Goal: Information Seeking & Learning: Learn about a topic

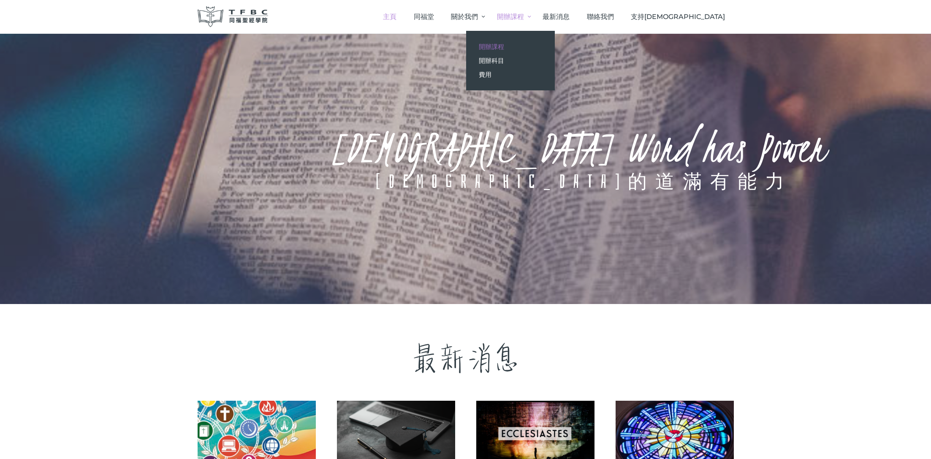
click at [504, 45] on span "開辦課程" at bounding box center [491, 47] width 25 height 8
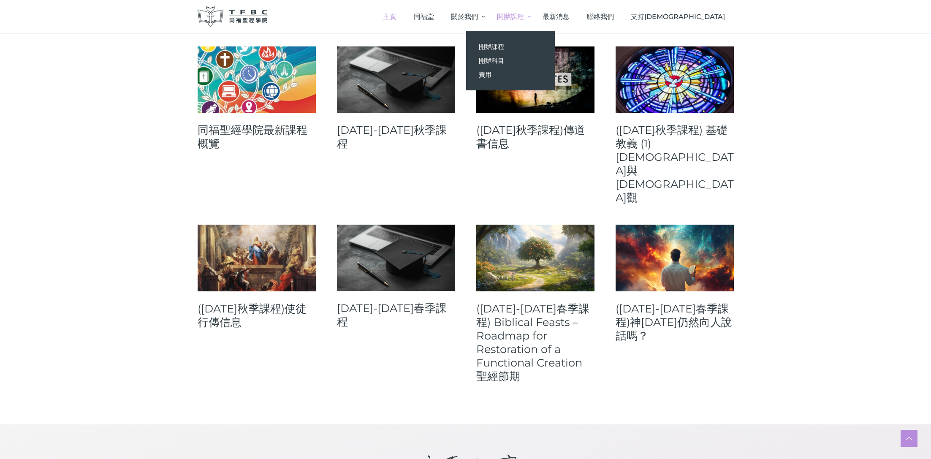
scroll to position [355, 0]
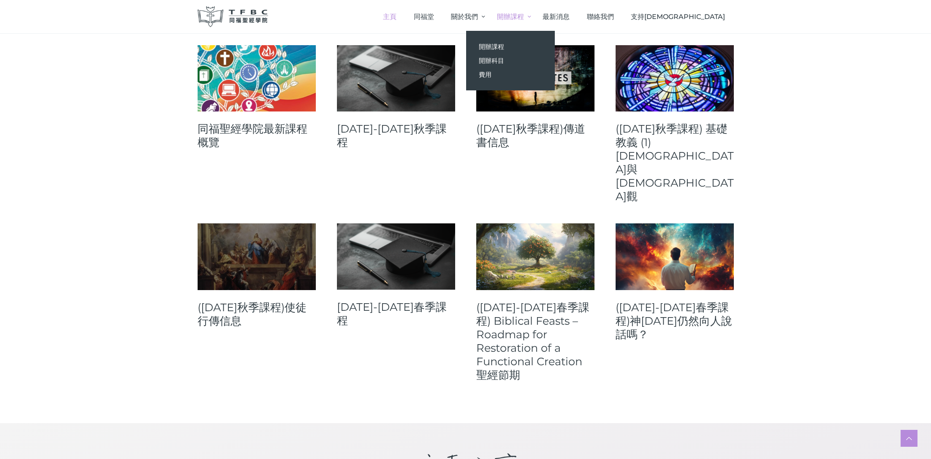
click at [270, 224] on link at bounding box center [256, 256] width 118 height 66
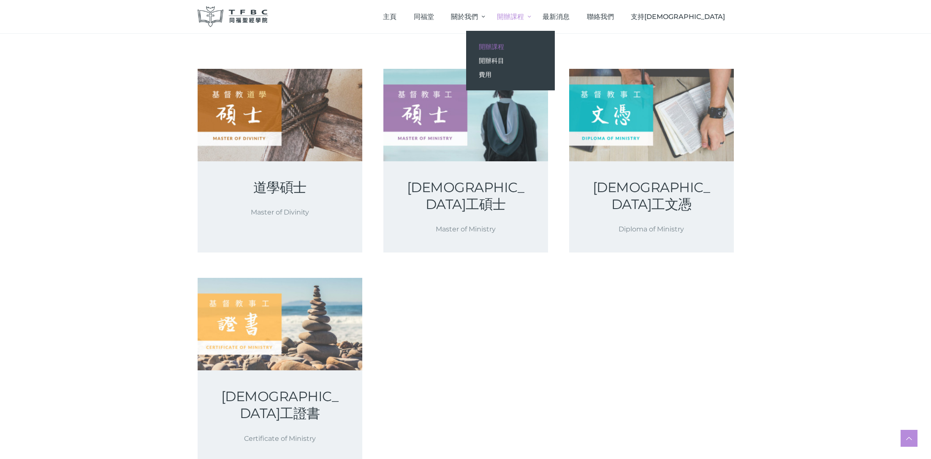
scroll to position [114, 0]
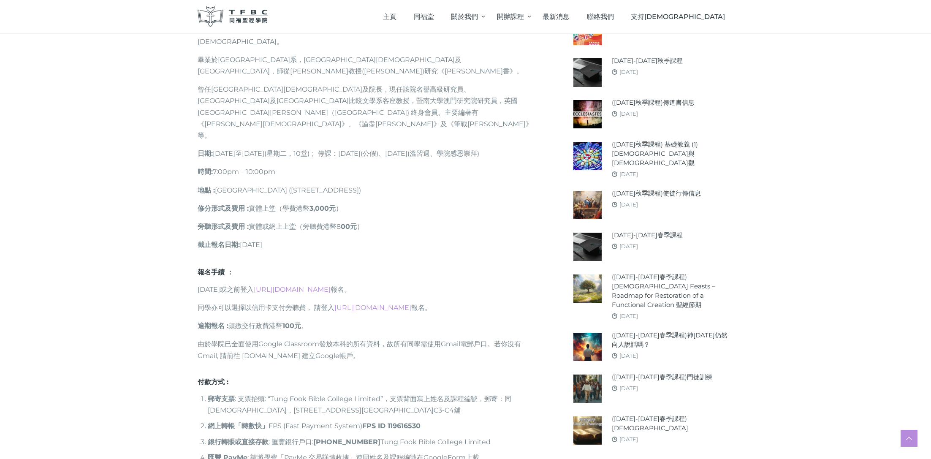
scroll to position [555, 0]
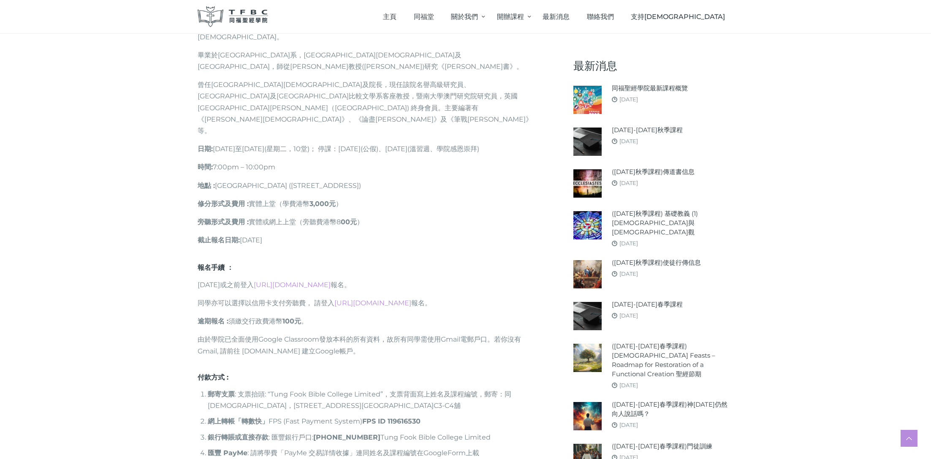
drag, startPoint x: 216, startPoint y: 76, endPoint x: 285, endPoint y: 78, distance: 69.3
click at [285, 143] on p "日期 : 2025年9月30日至12月16日(星期二，10堂)； 停課：10月7日(公假)、11月4日(溫習週、學院感恩崇拜)" at bounding box center [368, 148] width 342 height 11
drag, startPoint x: 342, startPoint y: 79, endPoint x: 380, endPoint y: 79, distance: 38.4
click at [380, 143] on p "日期 : 2025年9月30日至12月16日(星期二，10堂)； 停課：10月7日(公假)、11月4日(溫習週、學院感恩崇拜)" at bounding box center [368, 148] width 342 height 11
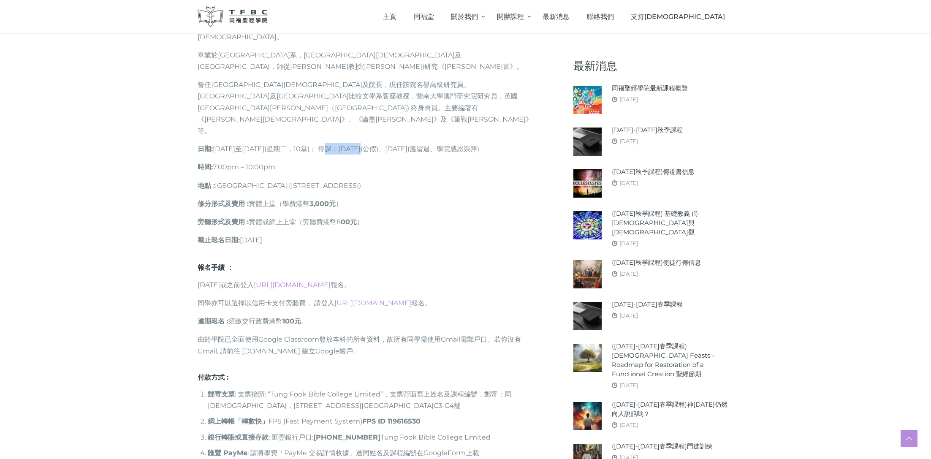
click at [380, 143] on p "日期 : 2025年9月30日至12月16日(星期二，10堂)； 停課：10月7日(公假)、11月4日(溫習週、學院感恩崇拜)" at bounding box center [368, 148] width 342 height 11
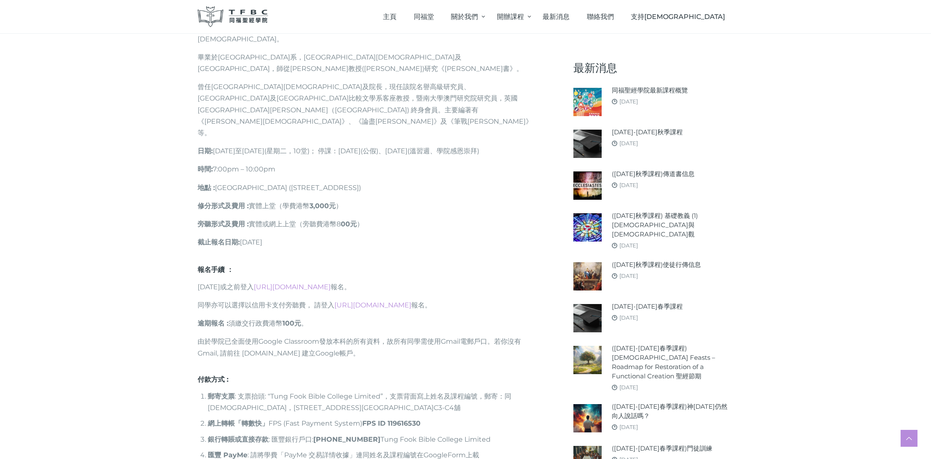
scroll to position [553, 0]
drag, startPoint x: 265, startPoint y: 365, endPoint x: 304, endPoint y: 368, distance: 39.4
click at [304, 433] on li "銀行轉賬或直接 存款 : 匯豐銀行戶口: 809-117278-001 Tung Fook Bible College Limited" at bounding box center [374, 438] width 332 height 11
drag, startPoint x: 207, startPoint y: 365, endPoint x: 238, endPoint y: 367, distance: 31.3
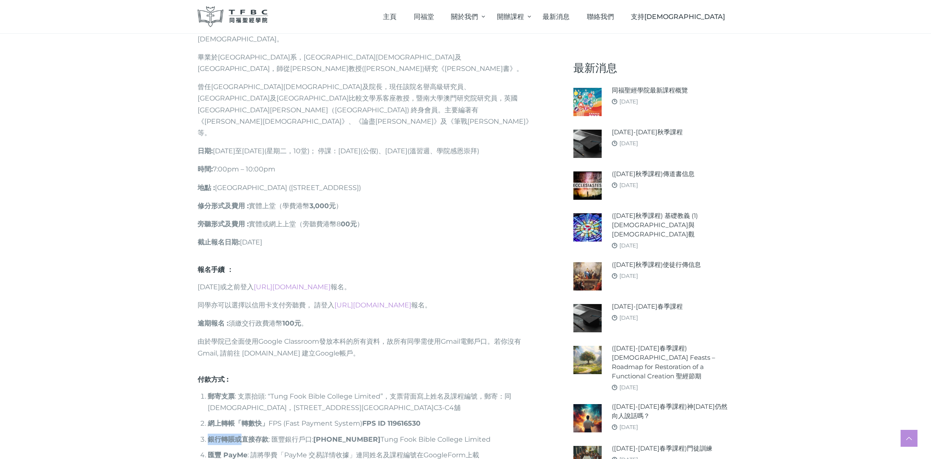
click at [238, 435] on strong "銀行轉賬或直接 存款" at bounding box center [238, 439] width 61 height 8
drag, startPoint x: 263, startPoint y: 367, endPoint x: 294, endPoint y: 367, distance: 31.2
click at [294, 433] on li "銀行轉賬或直接 存款 : 匯豐銀行戶口: 809-117278-001 Tung Fook Bible College Limited" at bounding box center [374, 438] width 332 height 11
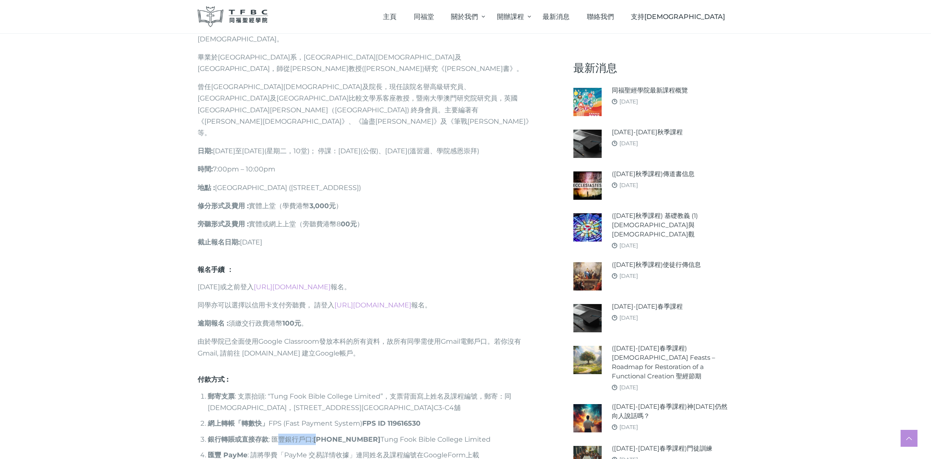
drag, startPoint x: 279, startPoint y: 366, endPoint x: 320, endPoint y: 367, distance: 41.4
click at [320, 433] on li "銀行轉賬或直接 存款 : 匯豐銀行戶口: 809-117278-001 Tung Fook Bible College Limited" at bounding box center [374, 438] width 332 height 11
click at [320, 435] on strong "[PHONE_NUMBER]" at bounding box center [346, 439] width 67 height 8
drag, startPoint x: 207, startPoint y: 367, endPoint x: 245, endPoint y: 368, distance: 38.0
click at [245, 435] on strong "銀行轉賬或直接 存款" at bounding box center [238, 439] width 61 height 8
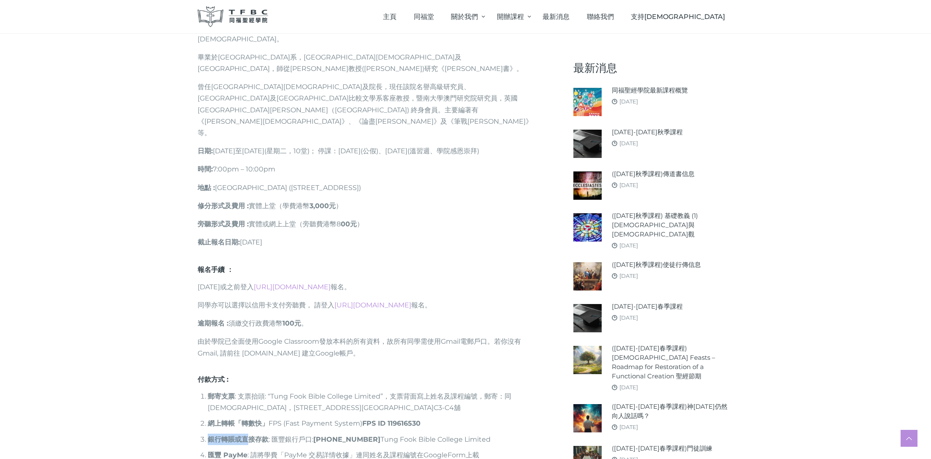
click at [245, 435] on strong "銀行轉賬或直接 存款" at bounding box center [238, 439] width 61 height 8
drag, startPoint x: 230, startPoint y: 367, endPoint x: 271, endPoint y: 367, distance: 41.4
click at [271, 433] on li "銀行轉賬或直接 存款 : 匯豐銀行戶口: 809-117278-001 Tung Fook Bible College Limited" at bounding box center [374, 438] width 332 height 11
drag, startPoint x: 315, startPoint y: 367, endPoint x: 360, endPoint y: 369, distance: 45.2
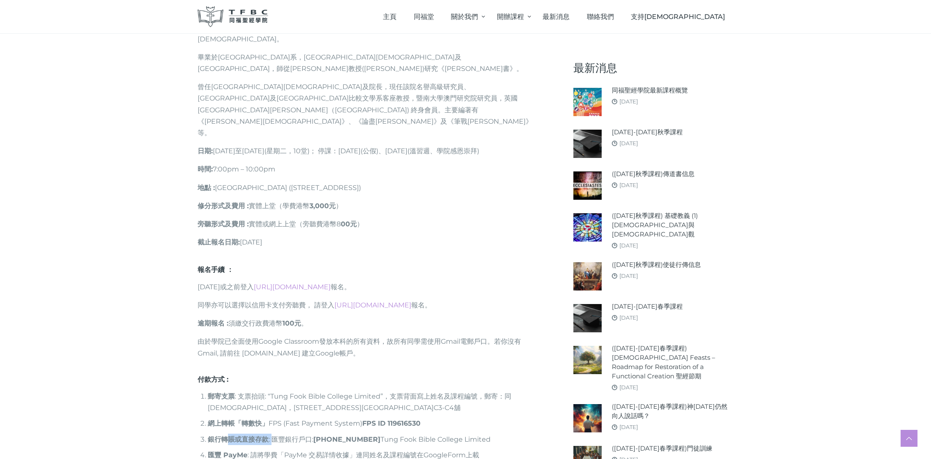
click at [360, 433] on li "銀行轉賬或直接 存款 : 匯豐銀行戶口: 809-117278-001 Tung Fook Bible College Limited" at bounding box center [374, 438] width 332 height 11
click at [360, 435] on strong "[PHONE_NUMBER]" at bounding box center [346, 439] width 67 height 8
drag, startPoint x: 236, startPoint y: 349, endPoint x: 311, endPoint y: 349, distance: 74.3
click at [311, 417] on li "網上轉帳「轉數快」 FPS (Fast Payment System) FPS ID 119616530" at bounding box center [374, 422] width 332 height 11
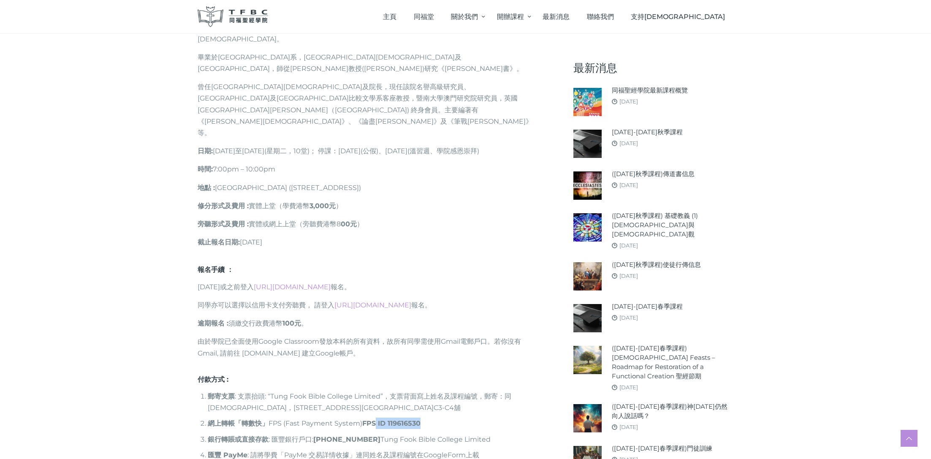
drag, startPoint x: 377, startPoint y: 348, endPoint x: 459, endPoint y: 353, distance: 82.0
click at [459, 417] on li "網上轉帳「轉數快」 FPS (Fast Payment System) FPS ID 119616530" at bounding box center [374, 422] width 332 height 11
drag, startPoint x: 459, startPoint y: 353, endPoint x: 336, endPoint y: 337, distance: 123.4
click at [459, 417] on li "網上轉帳「轉數快」 FPS (Fast Payment System) FPS ID 119616530" at bounding box center [374, 422] width 332 height 11
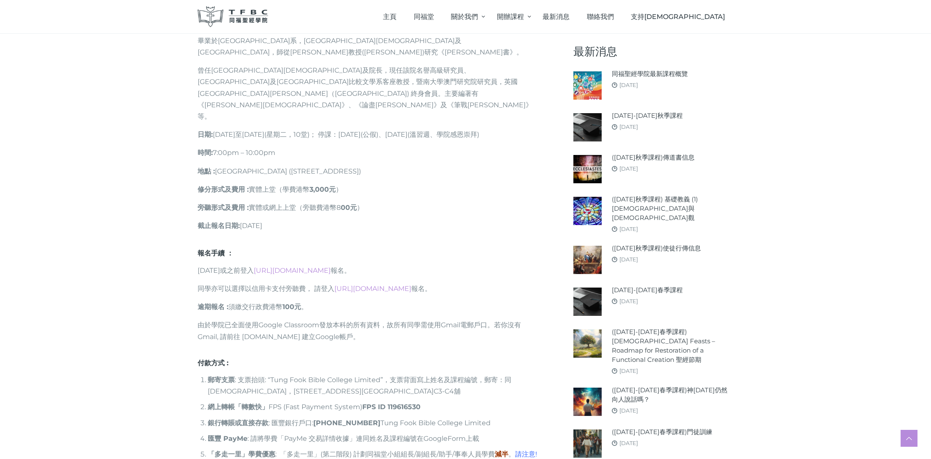
scroll to position [570, 0]
click at [368, 416] on li "銀行轉賬或直接 存款 : 匯豐銀行戶口: 809-117278-001 Tung Fook Bible College Limited" at bounding box center [374, 421] width 332 height 11
drag, startPoint x: 393, startPoint y: 347, endPoint x: 486, endPoint y: 349, distance: 93.3
click at [486, 416] on li "銀行轉賬或直接 存款 : 匯豐銀行戶口: 809-117278-001 Tung Fook Bible College Limited" at bounding box center [374, 421] width 332 height 11
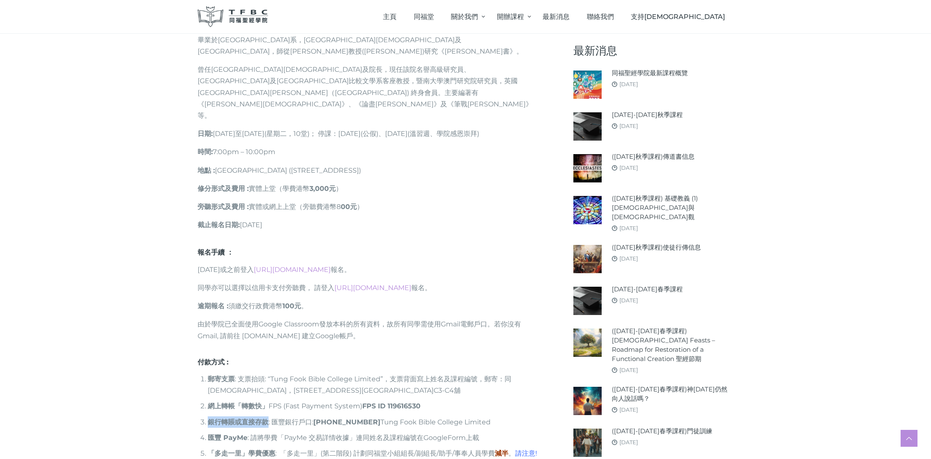
drag, startPoint x: 204, startPoint y: 347, endPoint x: 269, endPoint y: 350, distance: 65.1
click at [269, 416] on li "銀行轉賬或直接 存款 : 匯豐銀行戶口: 809-117278-001 Tung Fook Bible College Limited" at bounding box center [374, 421] width 332 height 11
drag, startPoint x: 298, startPoint y: 347, endPoint x: 349, endPoint y: 348, distance: 51.1
click at [349, 416] on li "銀行轉賬或直接 存款 : 匯豐銀行戶口: 809-117278-001 Tung Fook Bible College Limited" at bounding box center [374, 421] width 332 height 11
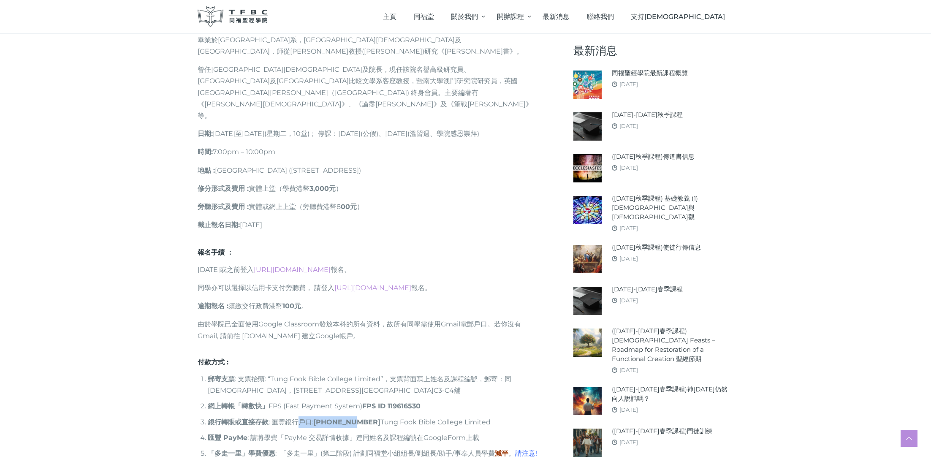
click at [349, 418] on strong "[PHONE_NUMBER]" at bounding box center [346, 422] width 67 height 8
drag, startPoint x: 271, startPoint y: 345, endPoint x: 346, endPoint y: 348, distance: 75.2
click at [346, 416] on li "銀行轉賬或直接 存款 : 匯豐銀行戶口: 809-117278-001 Tung Fook Bible College Limited" at bounding box center [374, 421] width 332 height 11
click at [346, 418] on strong "[PHONE_NUMBER]" at bounding box center [346, 422] width 67 height 8
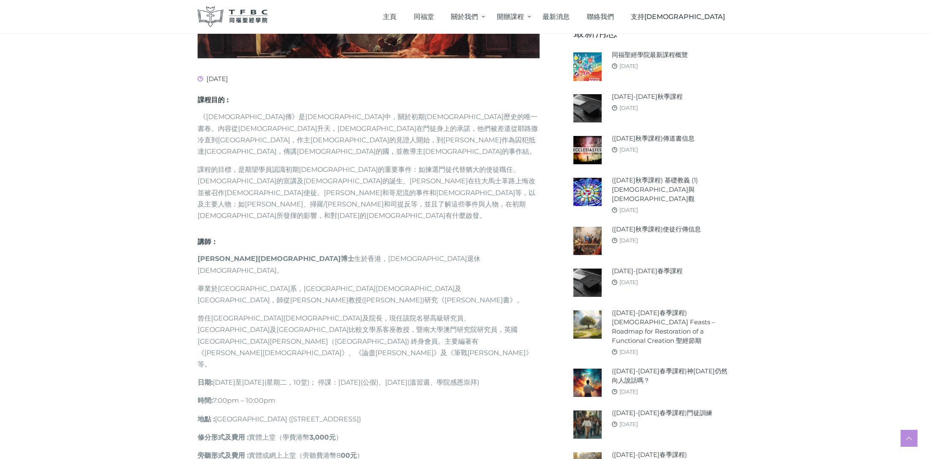
scroll to position [323, 0]
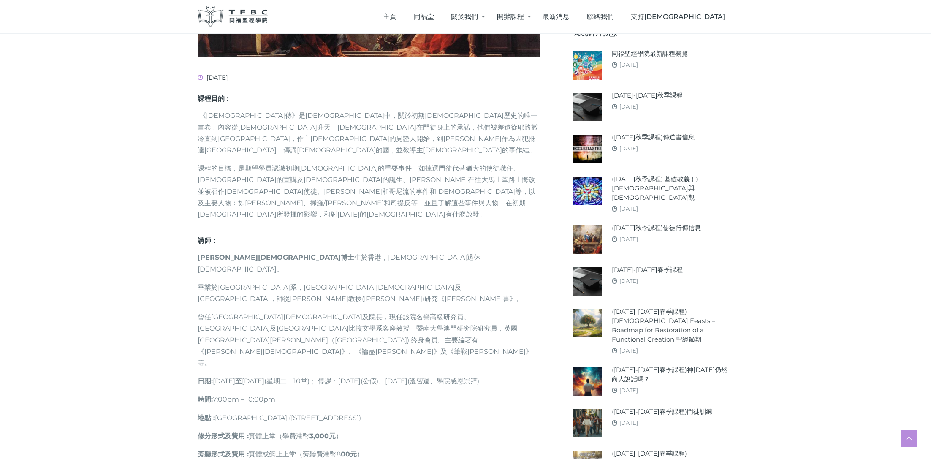
drag, startPoint x: 217, startPoint y: 348, endPoint x: 280, endPoint y: 350, distance: 62.9
click at [280, 412] on p "地點 : 高威樓2樓C Hall (高士威道16-22號)" at bounding box center [368, 417] width 342 height 11
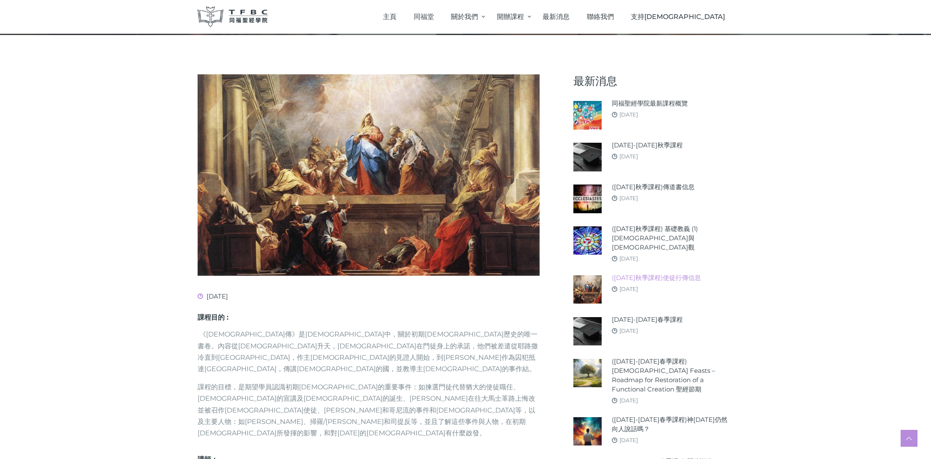
scroll to position [104, 0]
click at [663, 186] on link "([DATE]秋季課程)傳道書信息" at bounding box center [652, 186] width 83 height 9
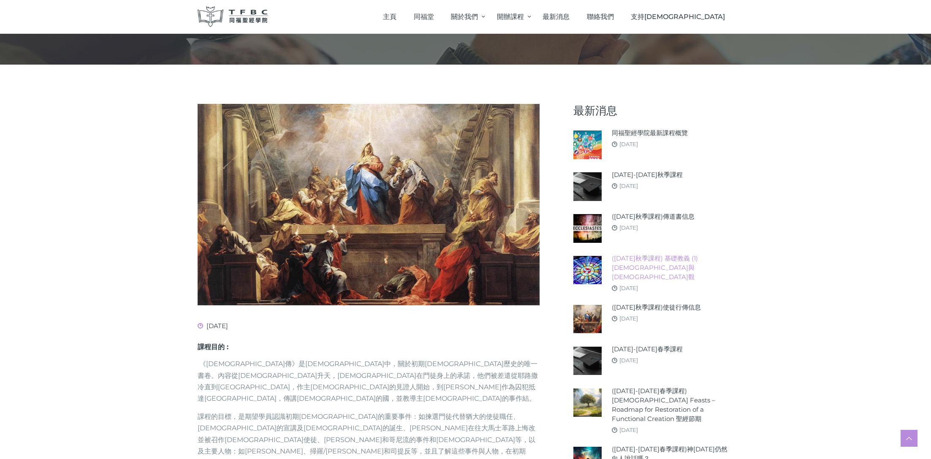
scroll to position [77, 0]
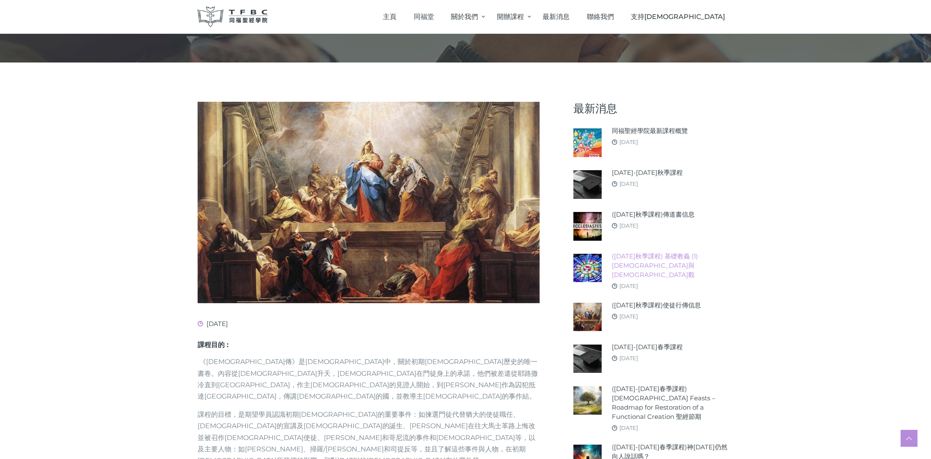
click at [664, 260] on link "([DATE]秋季課程) 基礎教義 (1) [DEMOGRAPHIC_DATA]與[DEMOGRAPHIC_DATA]觀" at bounding box center [672, 266] width 122 height 28
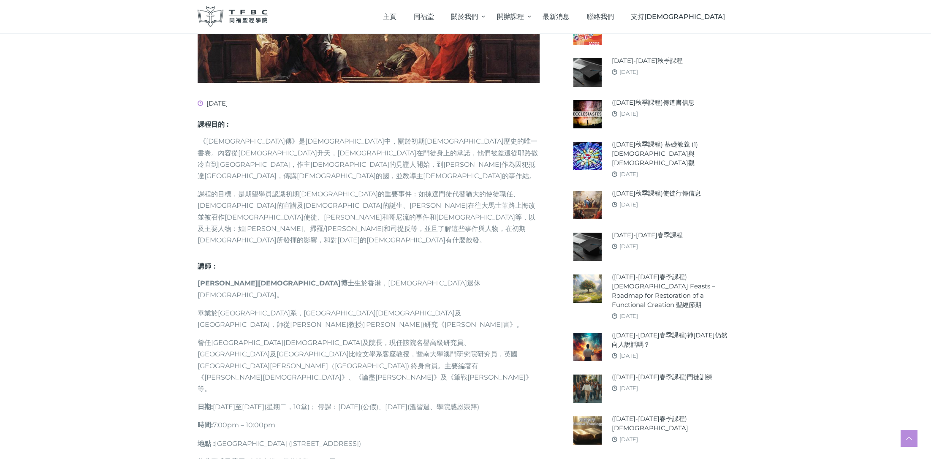
scroll to position [298, 0]
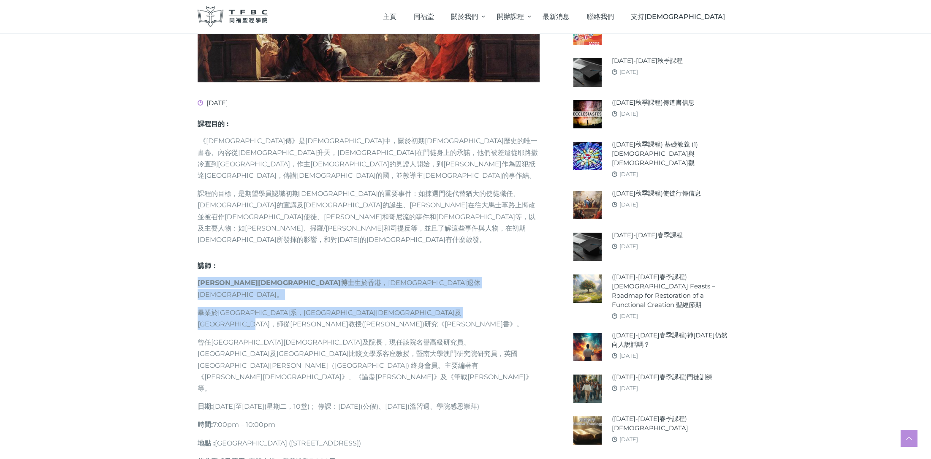
drag, startPoint x: 200, startPoint y: 244, endPoint x: 293, endPoint y: 270, distance: 96.6
click at [293, 270] on div "課程目的 : 《使徒行傳》是新約聖經中，關於初期教會歷史的唯一書卷。內容從耶穌升天，聖靈降臨在門徒身上的承諾，他們被差遣從耶路撒冷直到地極，作主耶穌的見證人開…" at bounding box center [368, 320] width 342 height 403
click at [293, 307] on p "畢業於台灣台中國立中興大學森林系，香港中文大學崇基學院神學院及英國德倫大學，師從鄧雅各教授(James D. G. Dunn)研究《羅馬書》。" at bounding box center [368, 318] width 342 height 23
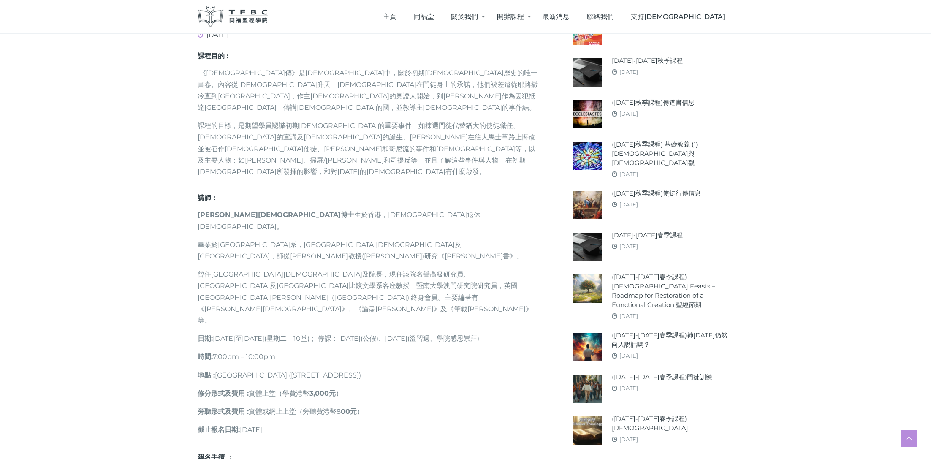
scroll to position [366, 0]
drag, startPoint x: 216, startPoint y: 266, endPoint x: 297, endPoint y: 270, distance: 80.7
click at [297, 332] on p "日期 : 2025年9月30日至12月16日(星期二，10堂)； 停課：10月7日(公假)、11月4日(溫習週、學院感恩崇拜)" at bounding box center [368, 337] width 342 height 11
drag, startPoint x: 300, startPoint y: 271, endPoint x: 344, endPoint y: 279, distance: 44.2
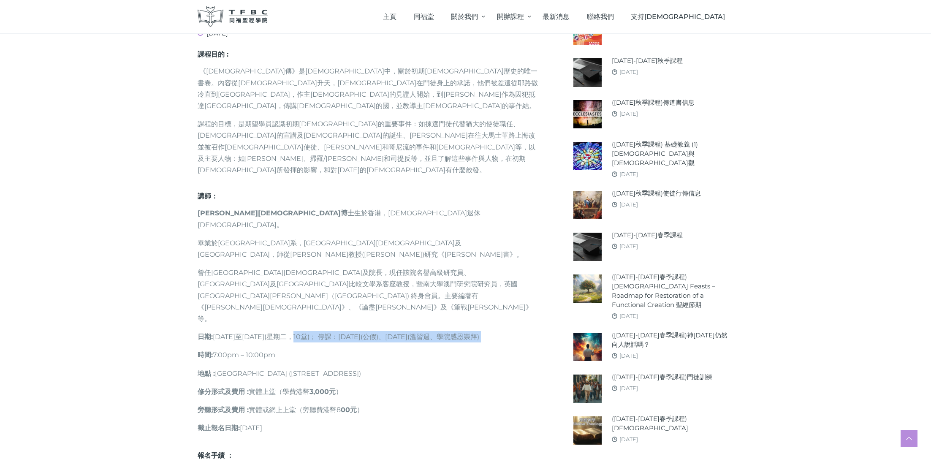
click at [344, 279] on div "課程目的 : 《使徒行傳》是新約聖經中，關於初期教會歷史的唯一書卷。內容從耶穌升天，聖靈降臨在門徒身上的承諾，他們被差遣從耶路撒冷直到地極，作主耶穌的見證人開…" at bounding box center [368, 250] width 342 height 403
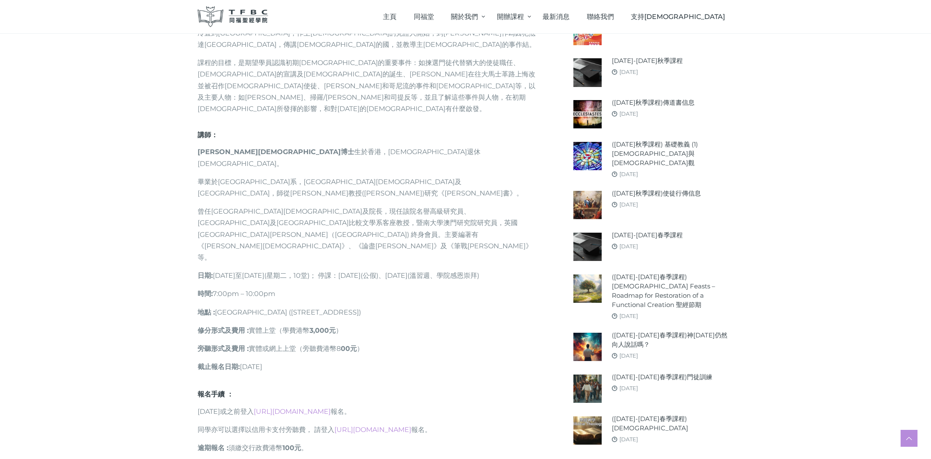
scroll to position [429, 0]
drag, startPoint x: 303, startPoint y: 276, endPoint x: 354, endPoint y: 279, distance: 50.7
click at [354, 342] on p "旁聽形式及費用 : 實體或網上上堂（旁聽費港幣8 00元 ）" at bounding box center [368, 347] width 342 height 11
click at [354, 344] on strong "00元" at bounding box center [349, 348] width 16 height 8
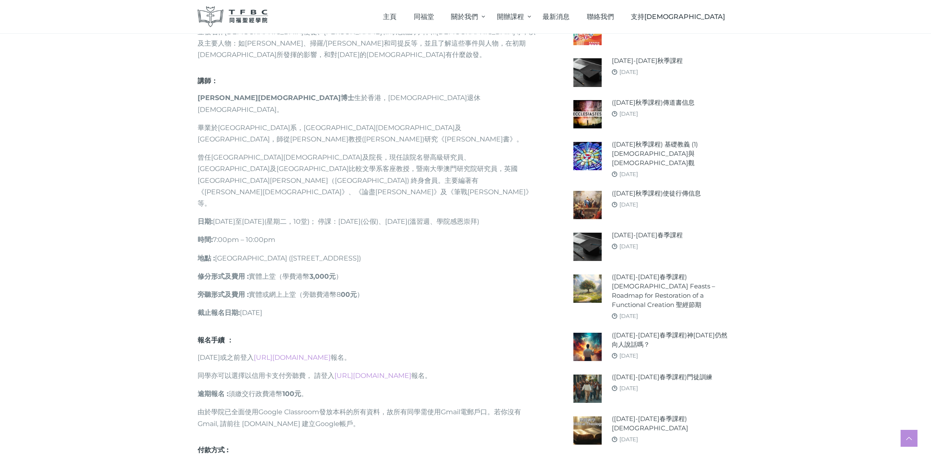
scroll to position [487, 0]
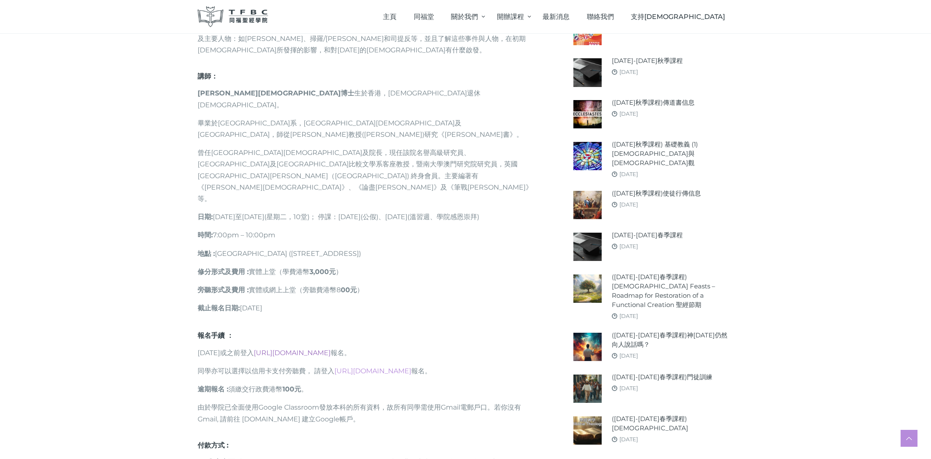
click at [330, 349] on link "[URL][DOMAIN_NAME]" at bounding box center [292, 353] width 77 height 8
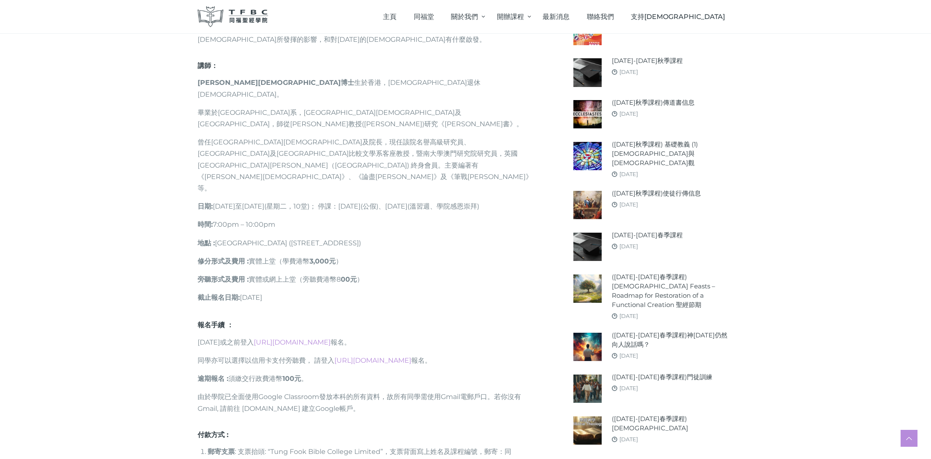
scroll to position [489, 0]
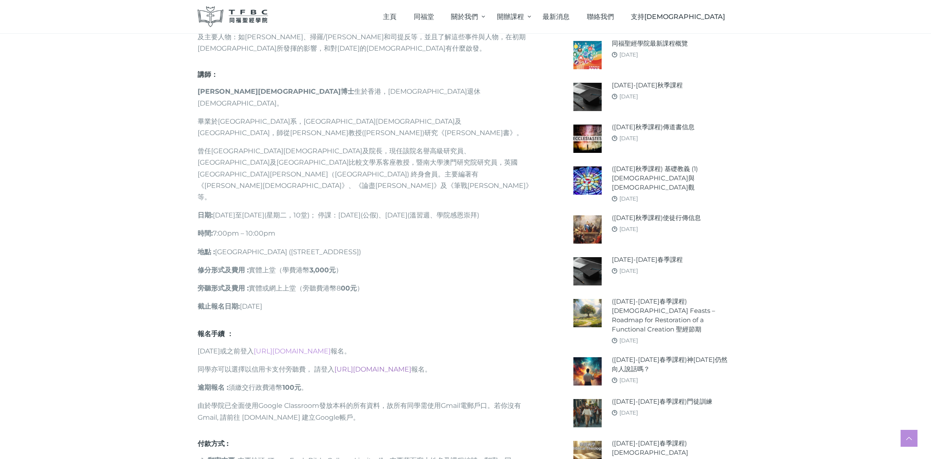
click at [411, 365] on link "[URL][DOMAIN_NAME]" at bounding box center [372, 369] width 77 height 8
click at [417, 245] on div "課程目的 : 《使徒行傳》是新約聖經中，關於初期教會歷史的唯一書卷。內容從耶穌升天，聖靈降臨在門徒身上的承諾，他們被差遣從耶路撒冷直到地極，作主耶穌的見證人開…" at bounding box center [368, 128] width 342 height 403
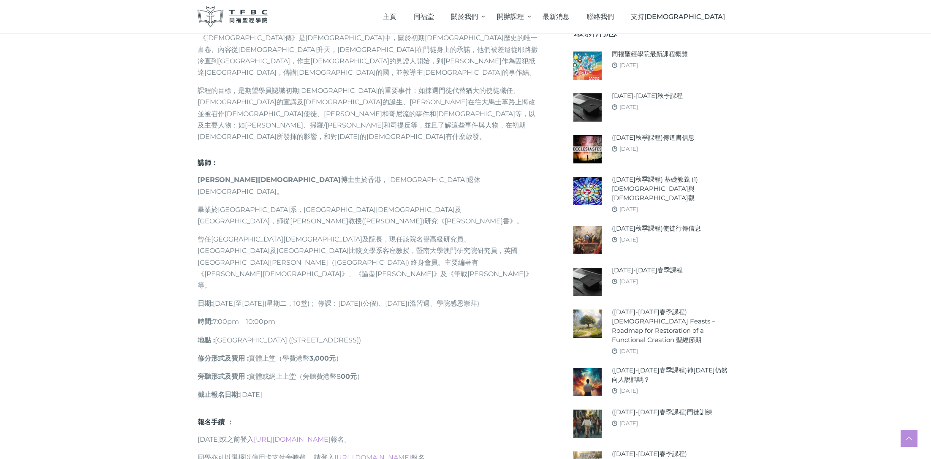
scroll to position [397, 0]
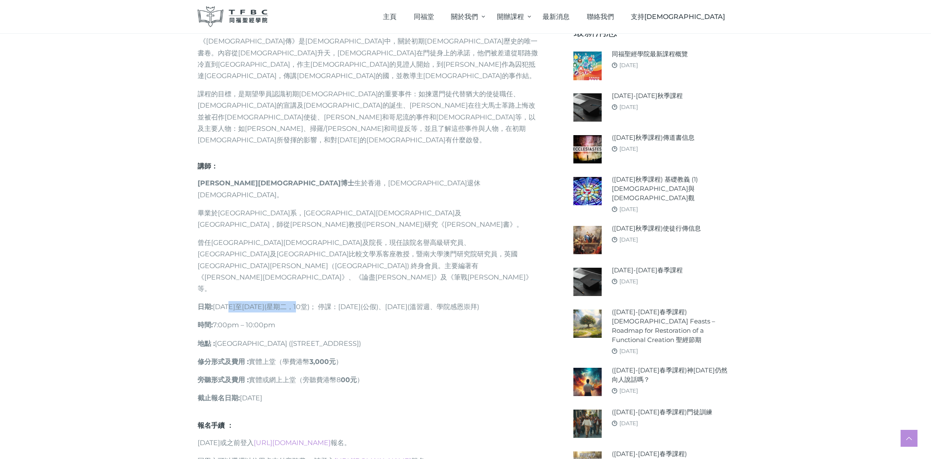
drag, startPoint x: 235, startPoint y: 234, endPoint x: 308, endPoint y: 238, distance: 73.1
click at [308, 301] on p "日期 : 2025年9月30日至12月16日(星期二，10堂)； 停課：10月7日(公假)、11月4日(溫習週、學院感恩崇拜)" at bounding box center [368, 306] width 342 height 11
drag, startPoint x: 213, startPoint y: 249, endPoint x: 279, endPoint y: 255, distance: 66.6
click at [279, 319] on p "時間 : 7:00pm – 10:00pm" at bounding box center [368, 324] width 342 height 11
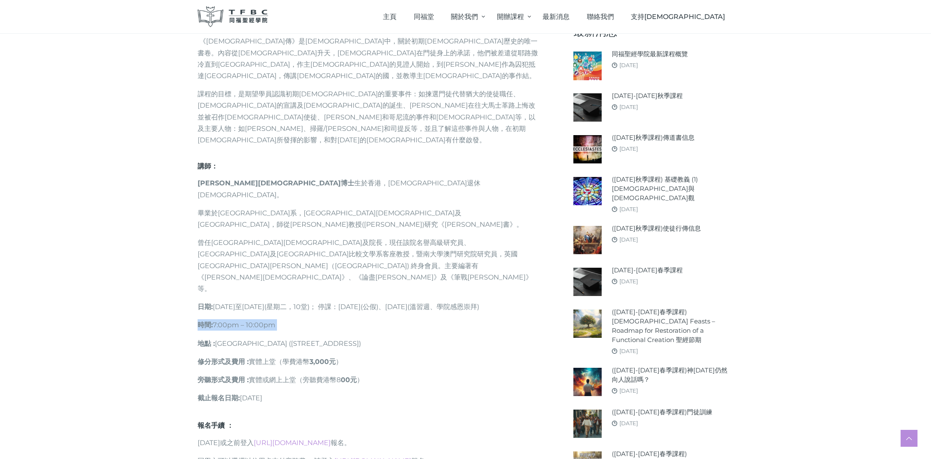
click at [277, 321] on span at bounding box center [276, 325] width 2 height 8
drag, startPoint x: 217, startPoint y: 252, endPoint x: 284, endPoint y: 254, distance: 66.7
click at [284, 319] on p "時間 : 7:00pm – 10:00pm" at bounding box center [368, 324] width 342 height 11
drag, startPoint x: 225, startPoint y: 233, endPoint x: 274, endPoint y: 235, distance: 49.8
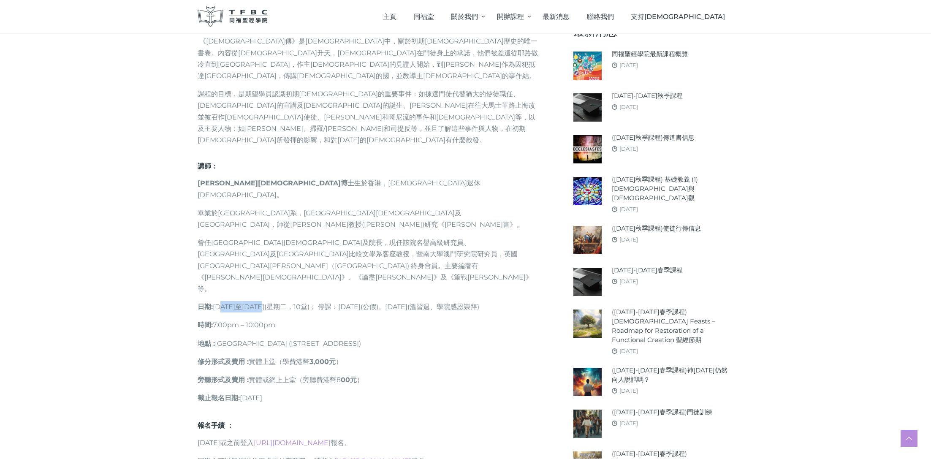
click at [274, 301] on p "日期 : 2025年9月30日至12月16日(星期二，10堂)； 停課：10月7日(公假)、11月4日(溫習週、學院感恩崇拜)" at bounding box center [368, 306] width 342 height 11
drag, startPoint x: 239, startPoint y: 236, endPoint x: 296, endPoint y: 235, distance: 57.0
click at [296, 301] on p "日期 : 2025年9月30日至12月16日(星期二，10堂)； 停課：10月7日(公假)、11月4日(溫習週、學院感恩崇拜)" at bounding box center [368, 306] width 342 height 11
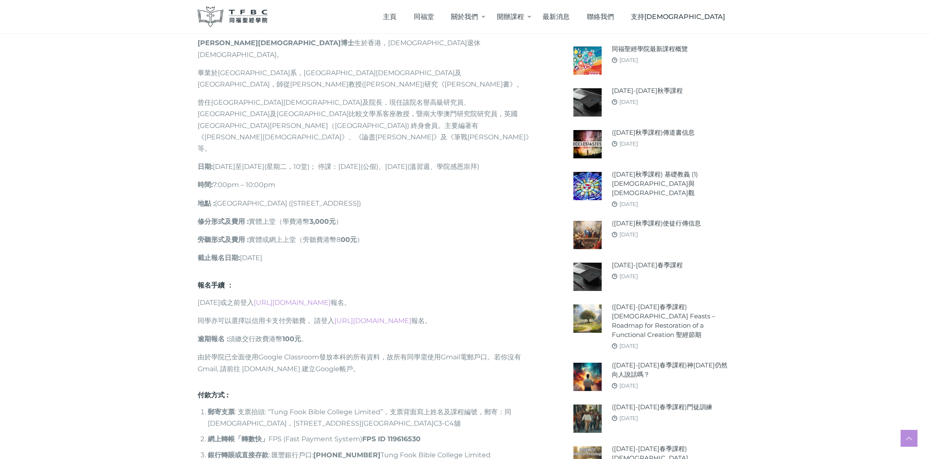
scroll to position [534, 0]
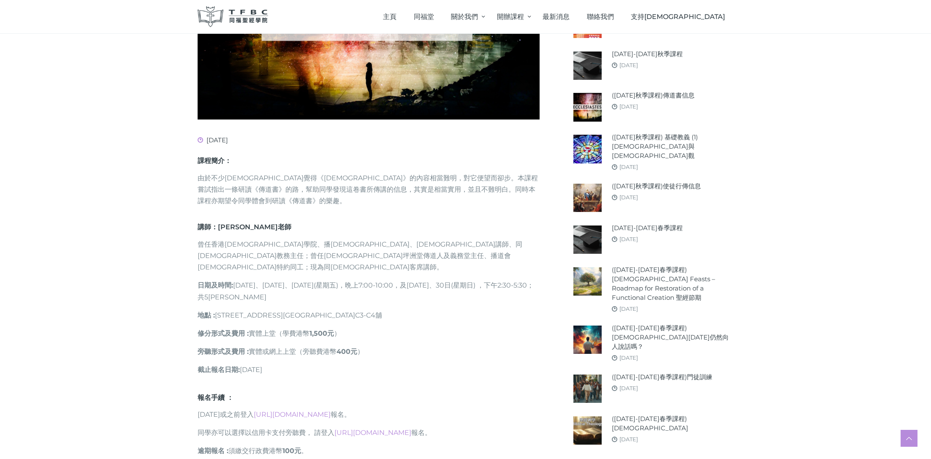
scroll to position [254, 0]
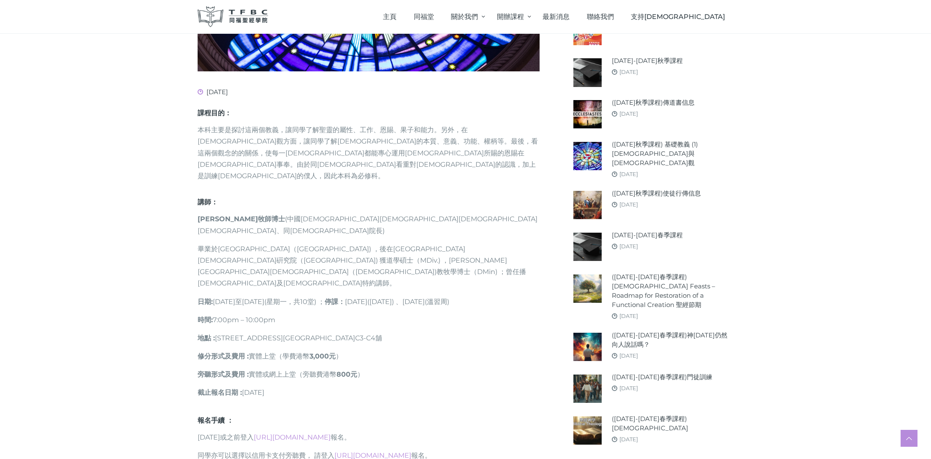
scroll to position [312, 0]
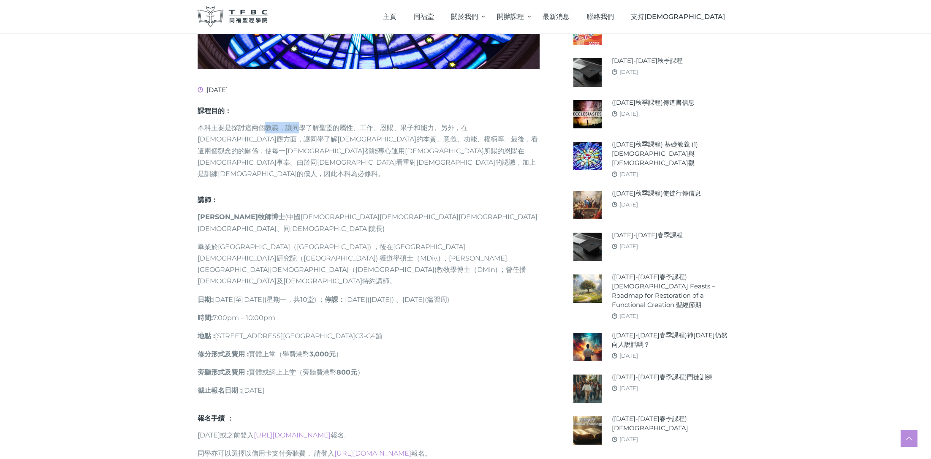
drag, startPoint x: 265, startPoint y: 117, endPoint x: 300, endPoint y: 121, distance: 35.7
click at [300, 122] on p "本科主要是探討這兩個教義，讓同學了解聖靈的屬性、工作、恩賜、果子和能力。另外，在[DEMOGRAPHIC_DATA]觀方面，讓同學了解[DEMOGRAPHIC…" at bounding box center [368, 150] width 342 height 57
drag, startPoint x: 238, startPoint y: 126, endPoint x: 283, endPoint y: 129, distance: 44.8
click at [283, 129] on p "本科主要是探討這兩個教義，讓同學了解聖靈的屬性、工作、恩賜、果子和能力。另外，在[DEMOGRAPHIC_DATA]觀方面，讓同學了解[DEMOGRAPHIC…" at bounding box center [368, 150] width 342 height 57
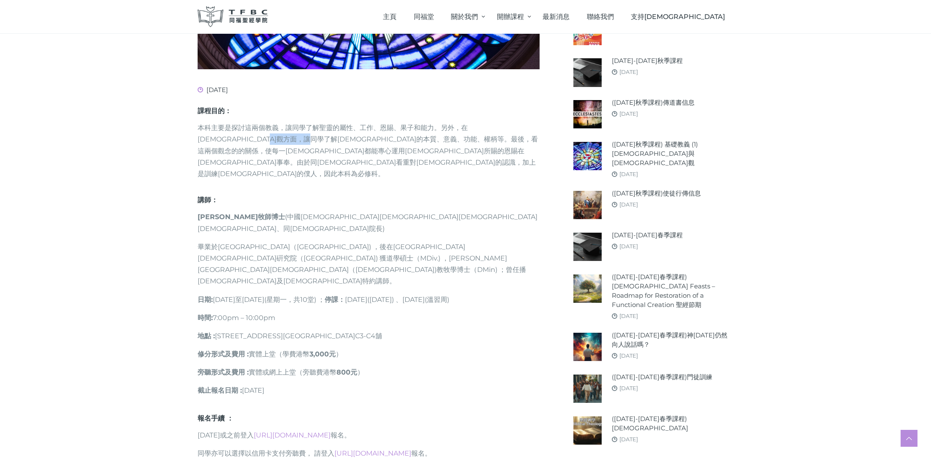
click at [283, 129] on p "本科主要是探討這兩個教義，讓同學了解聖靈的屬性、工作、恩賜、果子和能力。另外，在[DEMOGRAPHIC_DATA]觀方面，讓同學了解[DEMOGRAPHIC…" at bounding box center [368, 150] width 342 height 57
drag, startPoint x: 327, startPoint y: 127, endPoint x: 384, endPoint y: 132, distance: 57.2
click at [384, 132] on p "本科主要是探討這兩個教義，讓同學了解聖靈的屬性、工作、恩賜、果子和能力。另外，在[DEMOGRAPHIC_DATA]觀方面，讓同學了解[DEMOGRAPHIC…" at bounding box center [368, 150] width 342 height 57
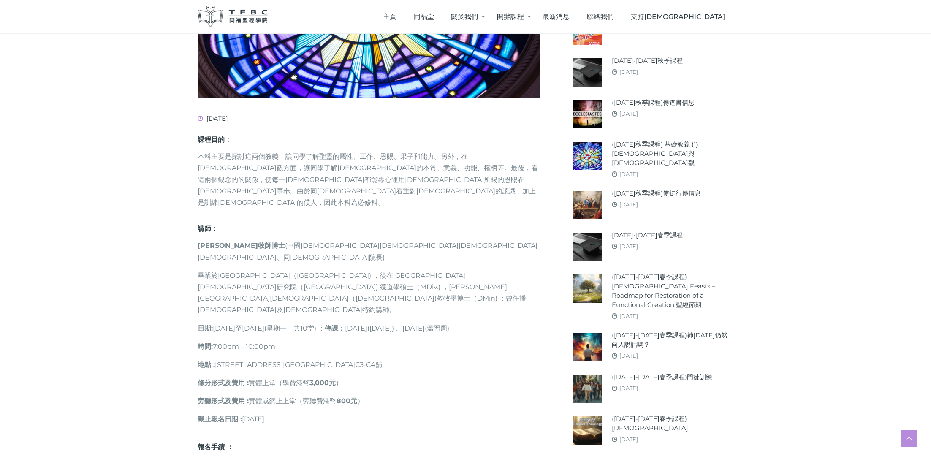
scroll to position [283, 0]
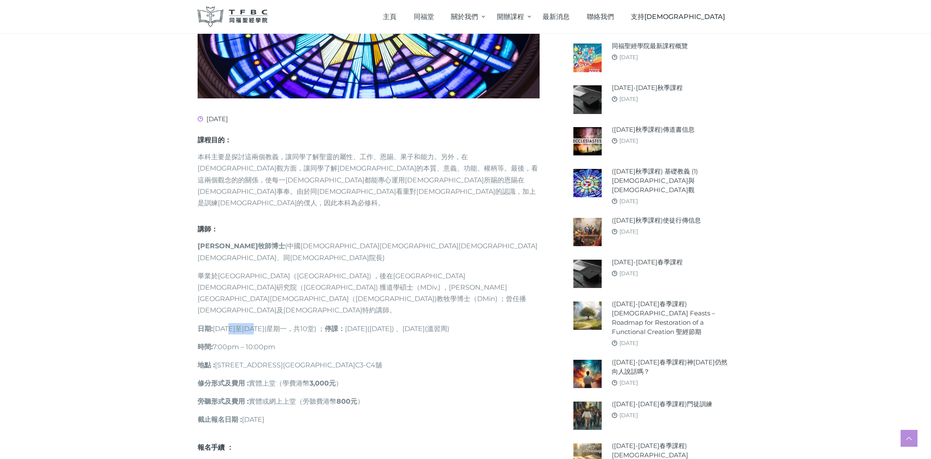
drag, startPoint x: 241, startPoint y: 271, endPoint x: 265, endPoint y: 273, distance: 25.0
click at [265, 323] on p "日期 : [DATE]至[DATE](星期一，共10堂) ； 停課： [DATE]([DATE]) 、[DATE](溫習周)" at bounding box center [368, 328] width 342 height 11
drag, startPoint x: 238, startPoint y: 273, endPoint x: 274, endPoint y: 273, distance: 36.3
click at [274, 323] on p "日期 : [DATE]至[DATE](星期一，共10堂) ； 停課： [DATE]([DATE]) 、[DATE](溫習周)" at bounding box center [368, 328] width 342 height 11
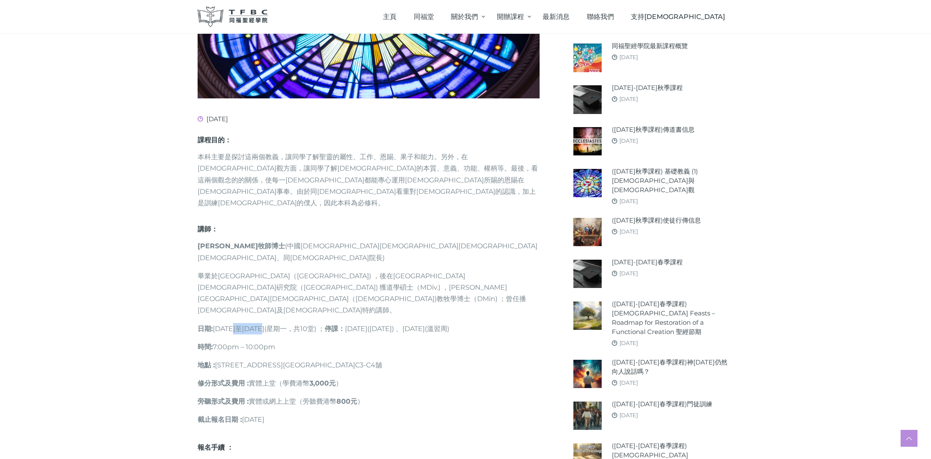
click at [274, 323] on p "日期 : [DATE]至[DATE](星期一，共10堂) ； 停課： [DATE]([DATE]) 、[DATE](溫習周)" at bounding box center [368, 328] width 342 height 11
